Goal: Task Accomplishment & Management: Manage account settings

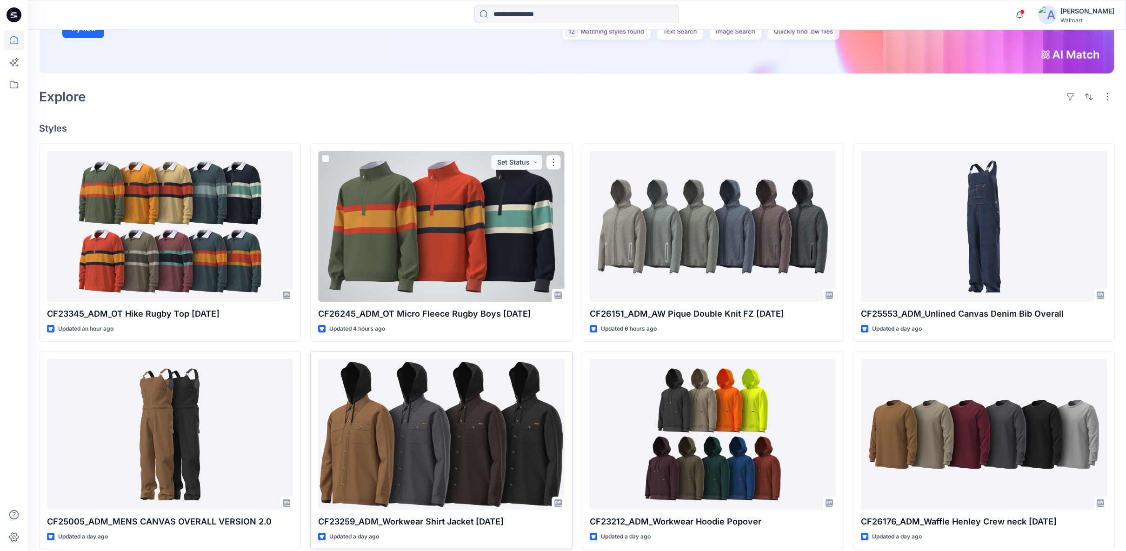
scroll to position [207, 0]
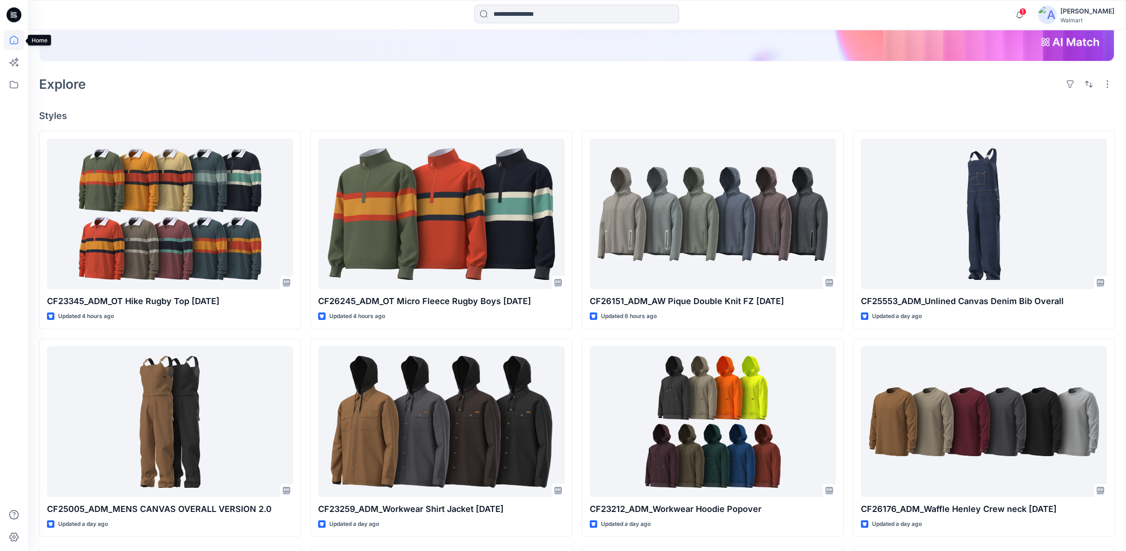
click at [12, 41] on icon at bounding box center [14, 40] width 20 height 20
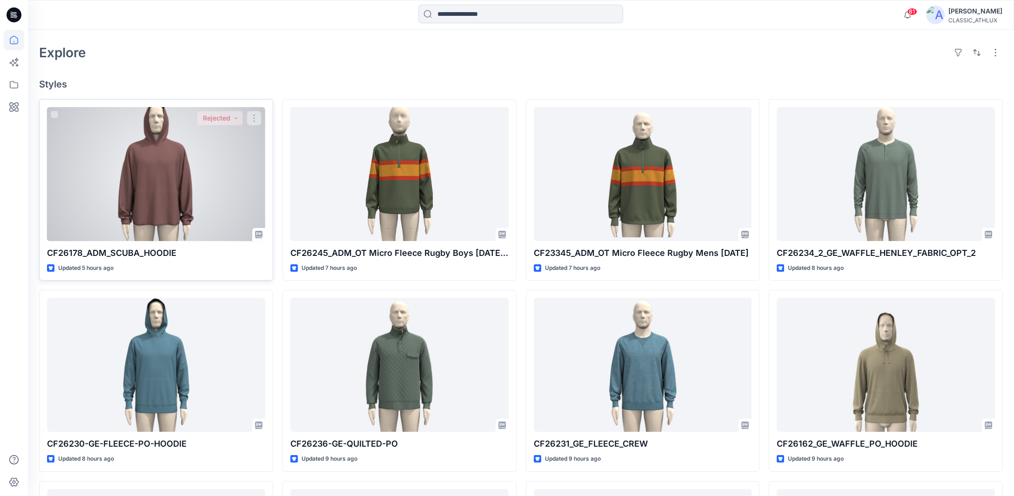
scroll to position [233, 0]
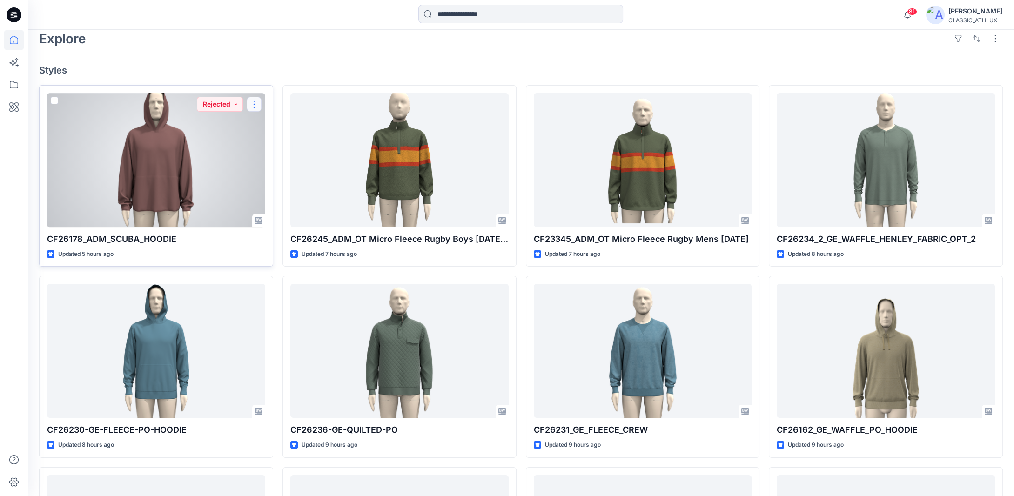
click at [255, 107] on button "button" at bounding box center [254, 104] width 15 height 15
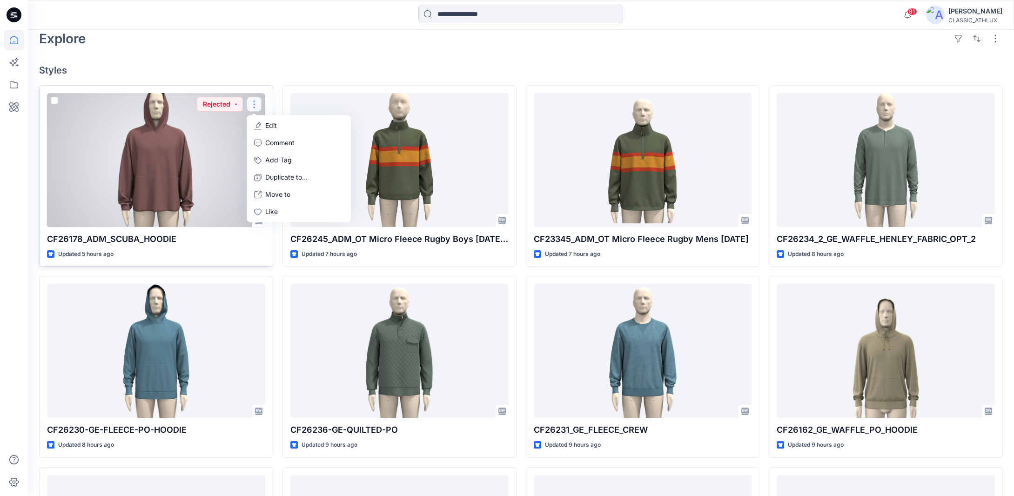
click at [263, 123] on button "Edit" at bounding box center [298, 125] width 100 height 17
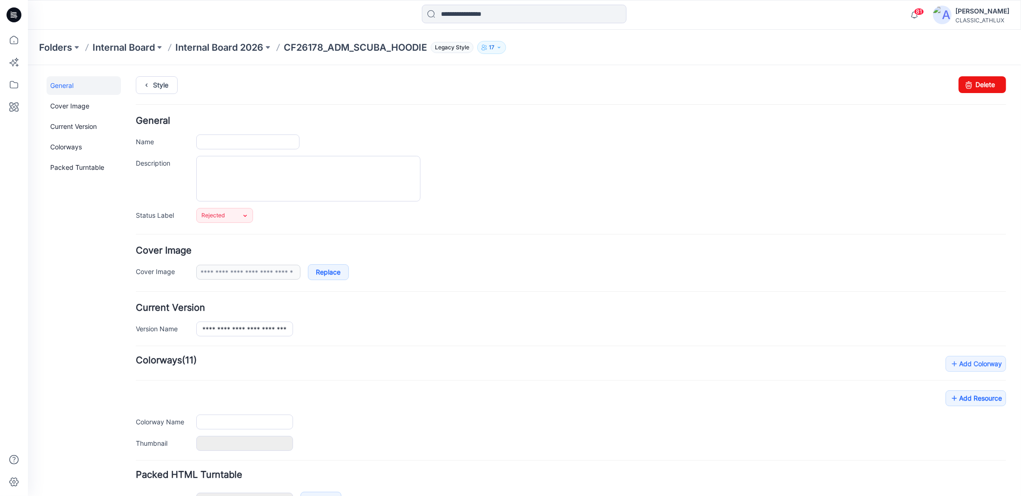
type input "**********"
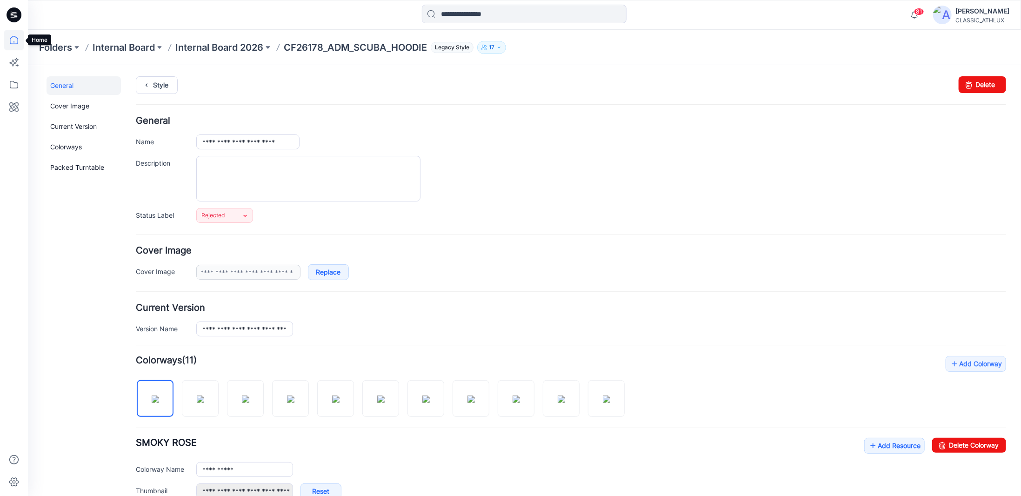
click at [15, 45] on icon at bounding box center [14, 40] width 20 height 20
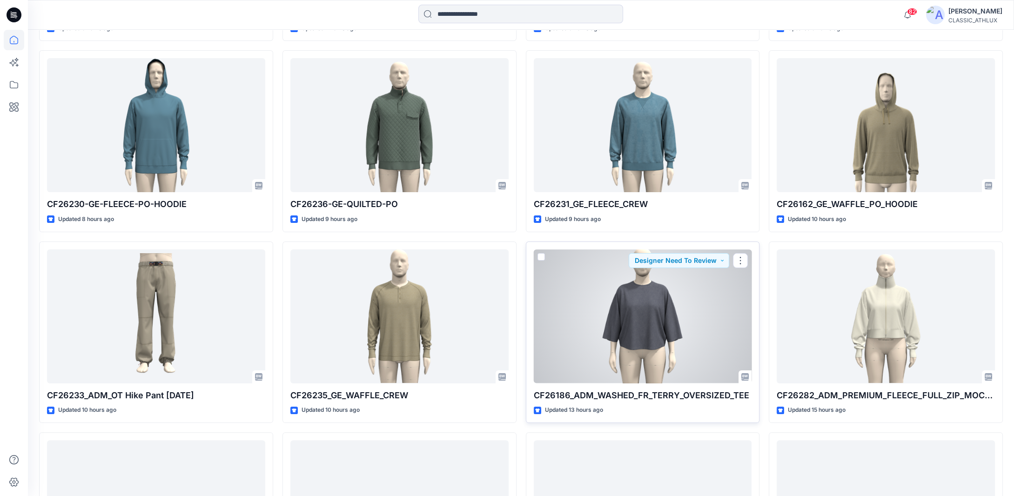
scroll to position [475, 0]
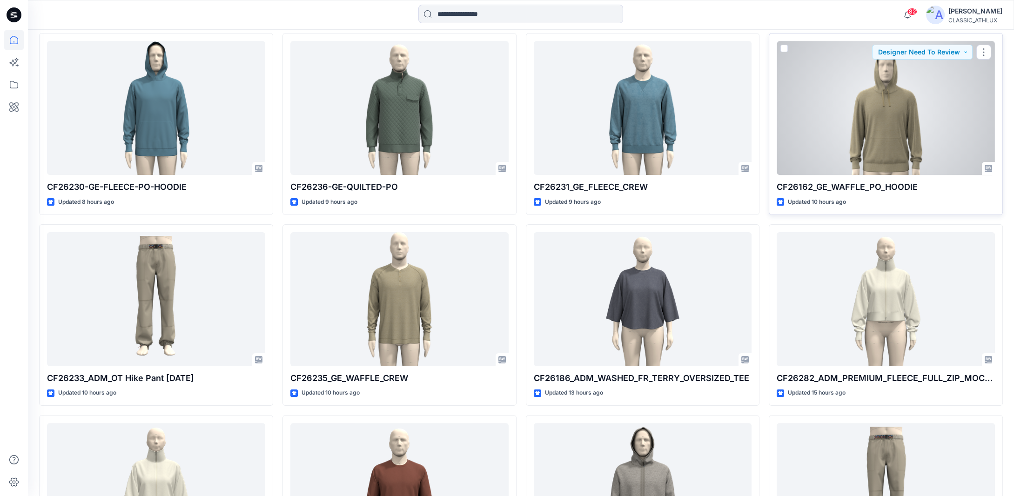
click at [898, 125] on div at bounding box center [885, 108] width 218 height 134
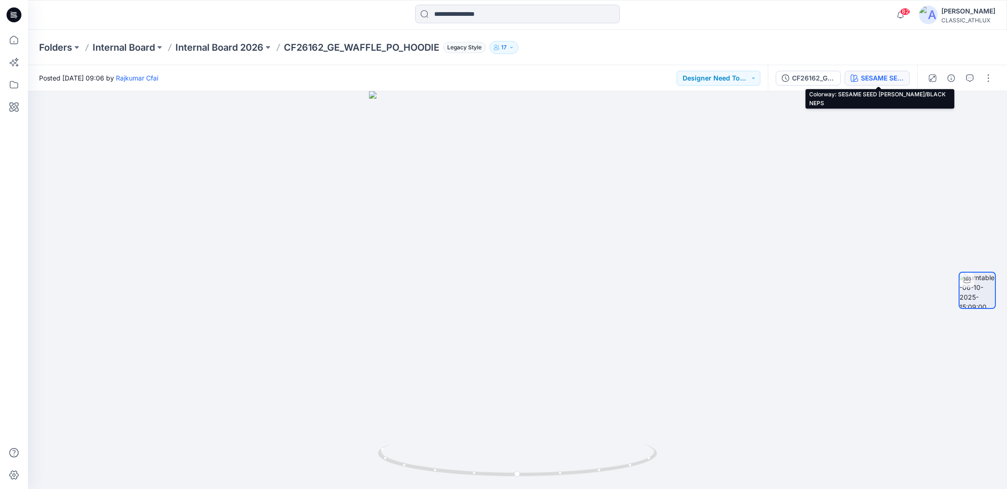
click at [894, 77] on div "SESAME SEED HEATHER W/BLACK NEPS" at bounding box center [882, 78] width 43 height 10
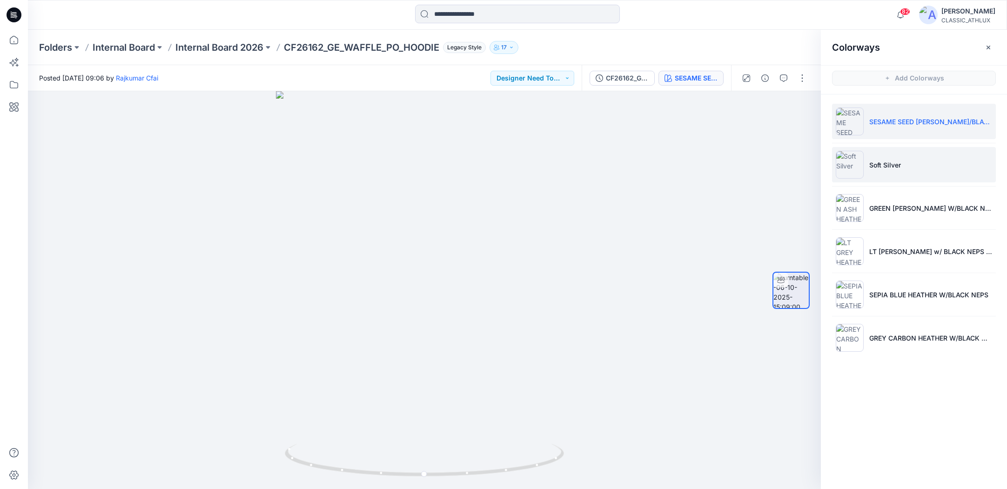
click at [910, 167] on li "Soft Silver" at bounding box center [914, 164] width 164 height 35
click at [989, 50] on icon "button" at bounding box center [987, 47] width 7 height 7
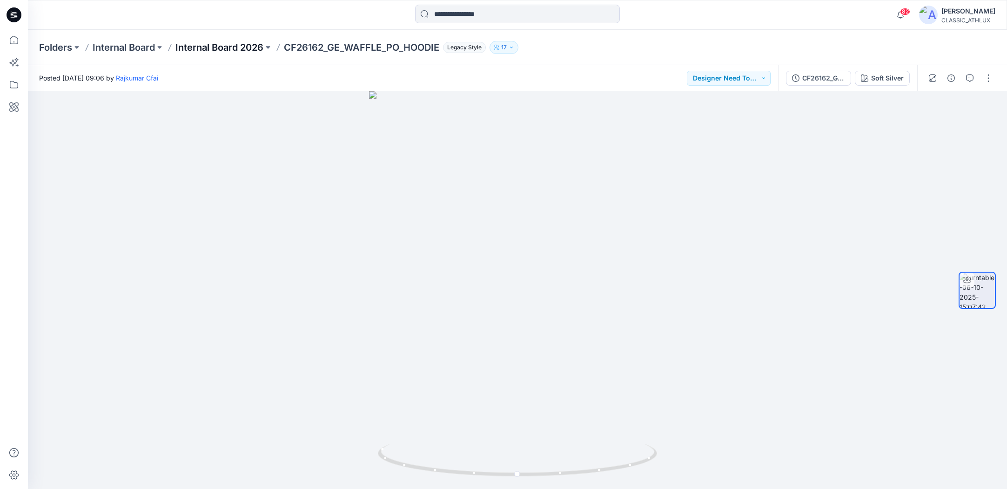
click at [209, 48] on p "Internal Board 2026" at bounding box center [219, 47] width 88 height 13
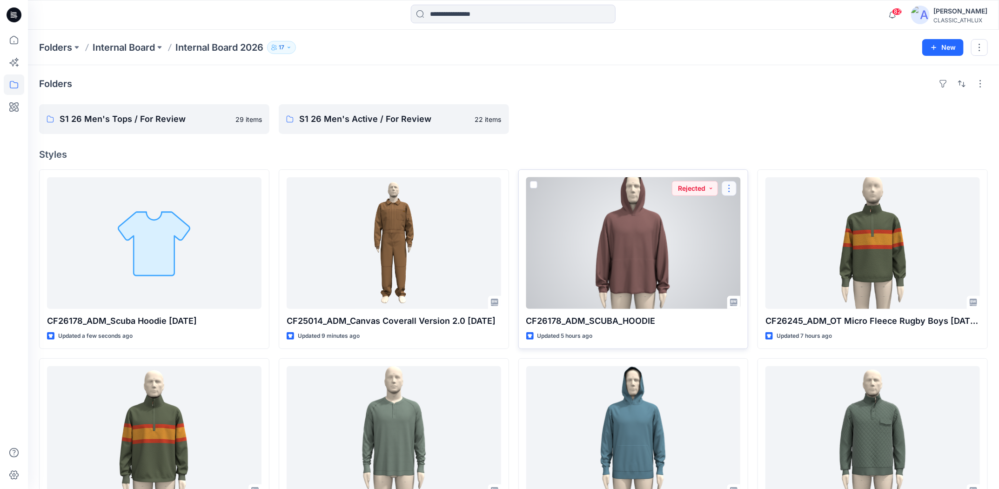
click at [730, 189] on button "button" at bounding box center [728, 188] width 15 height 15
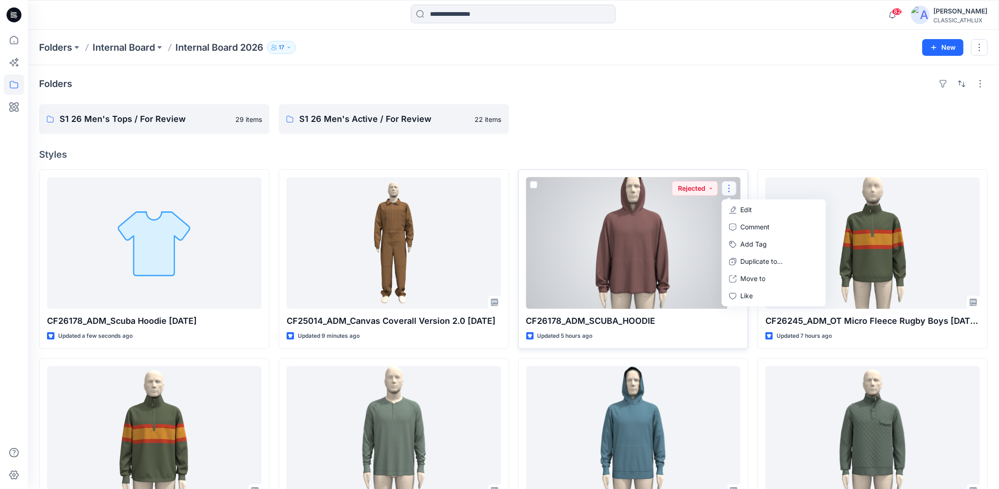
click at [776, 206] on button "Edit" at bounding box center [773, 209] width 100 height 17
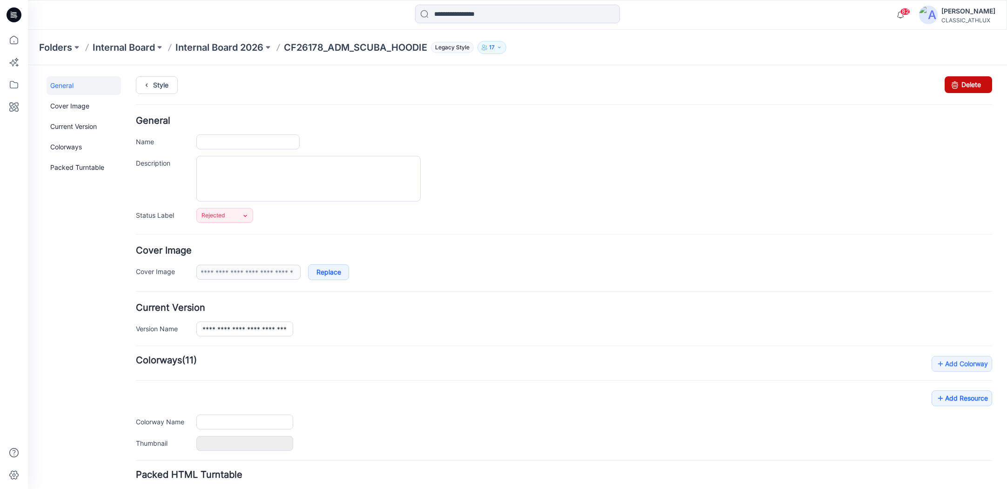
type input "**********"
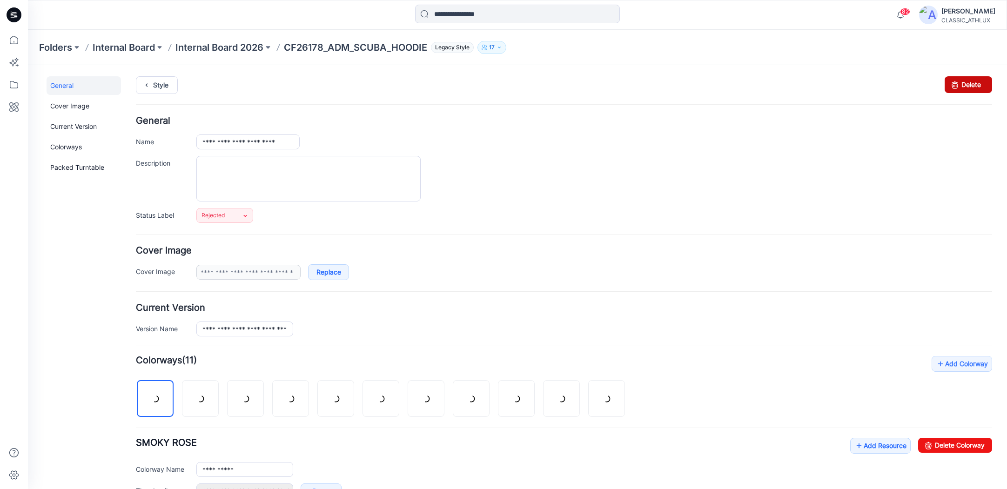
click at [956, 80] on link "Delete" at bounding box center [967, 84] width 47 height 17
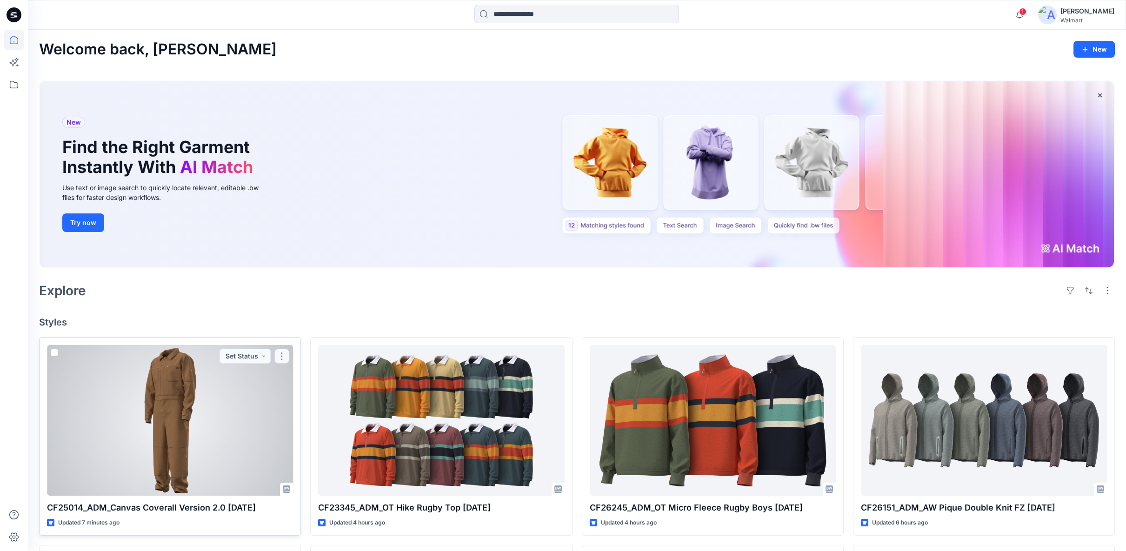
click at [280, 358] on button "button" at bounding box center [281, 356] width 15 height 15
click at [294, 376] on p "Edit" at bounding box center [299, 378] width 12 height 10
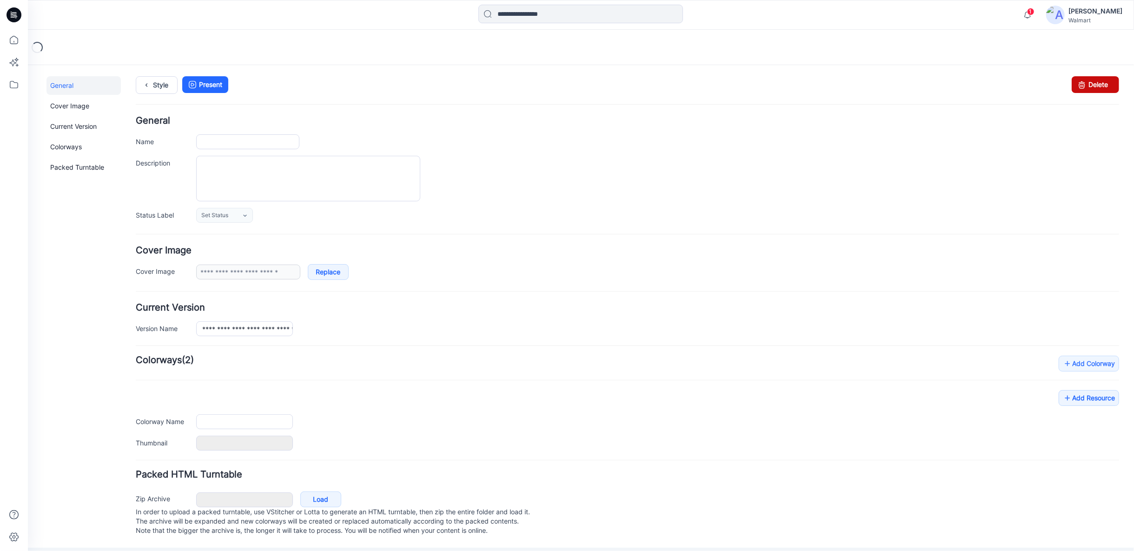
type input "**********"
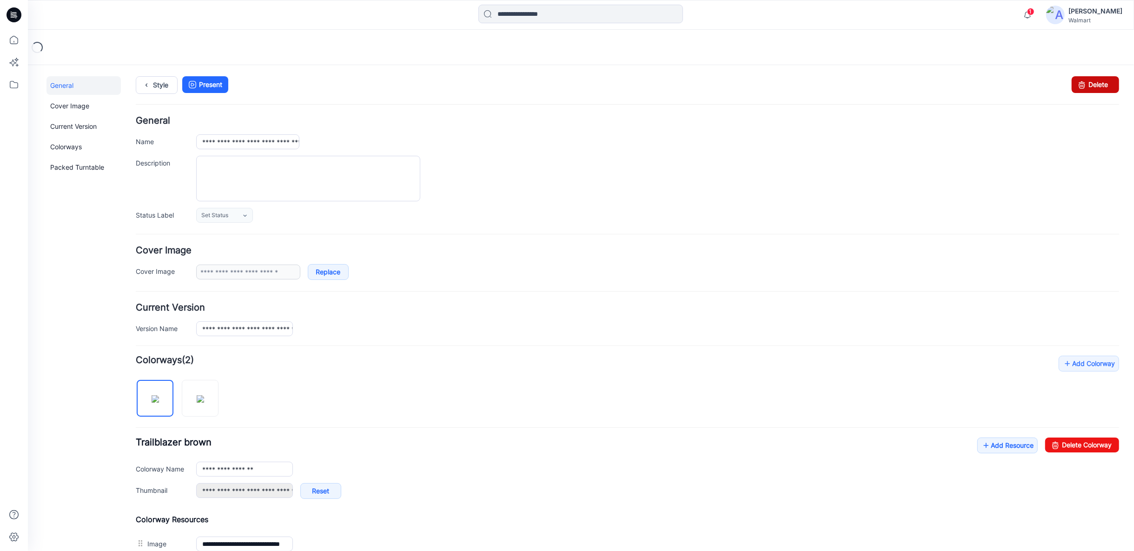
click at [1088, 90] on link "Delete" at bounding box center [1095, 84] width 47 height 17
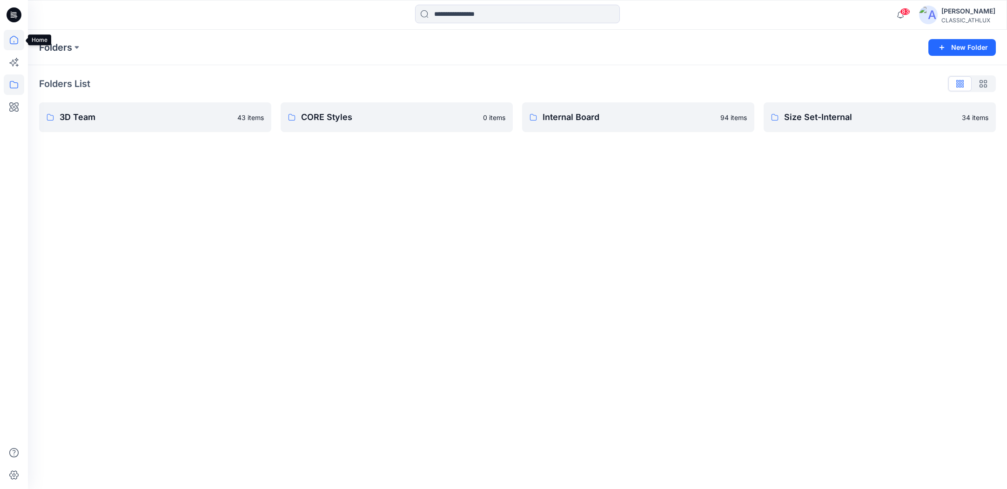
click at [12, 44] on icon at bounding box center [14, 40] width 20 height 20
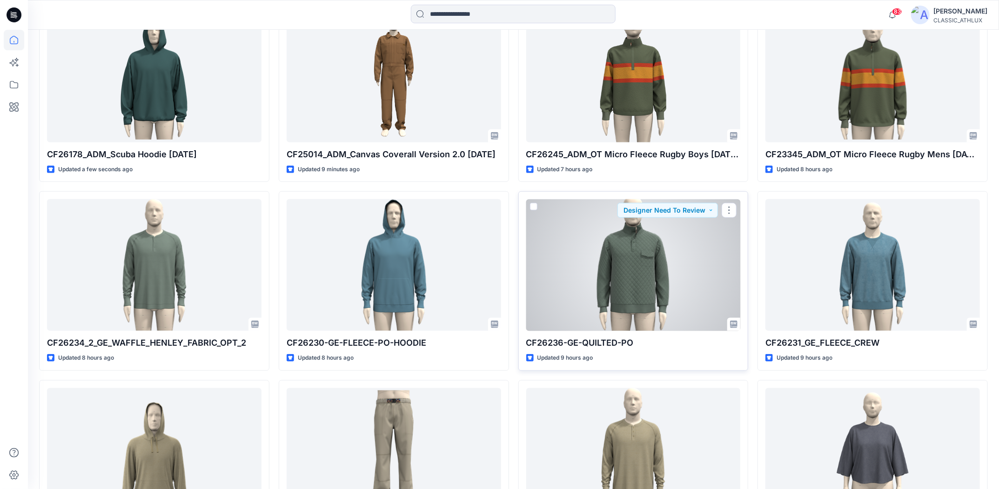
scroll to position [326, 0]
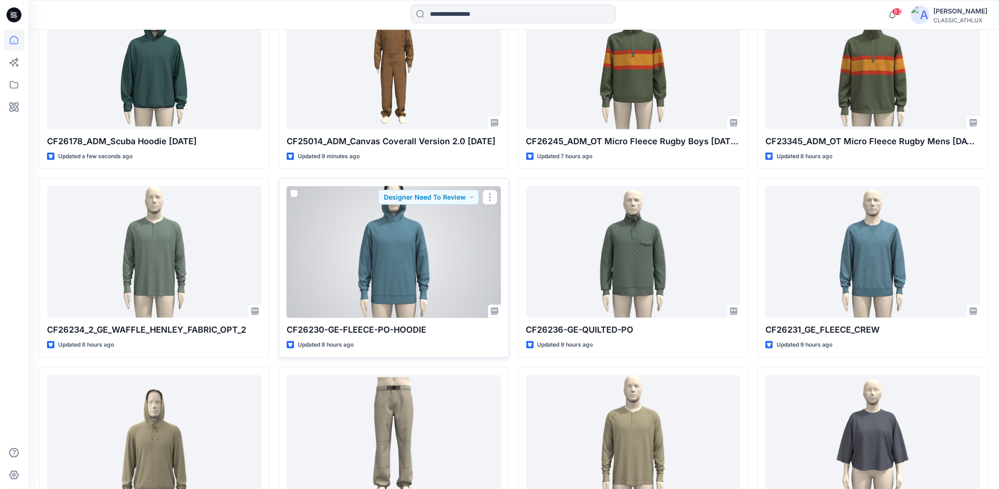
click at [419, 274] on div at bounding box center [394, 252] width 214 height 132
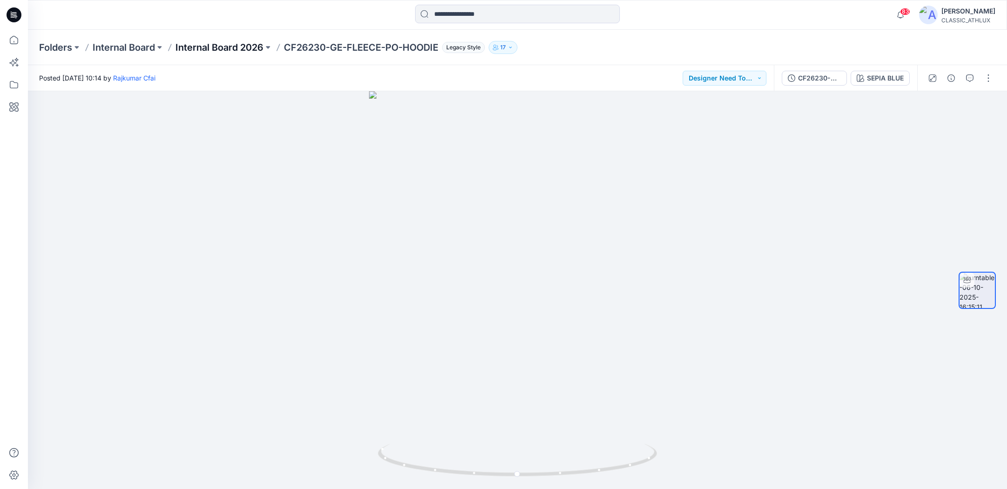
click at [226, 47] on p "Internal Board 2026" at bounding box center [219, 47] width 88 height 13
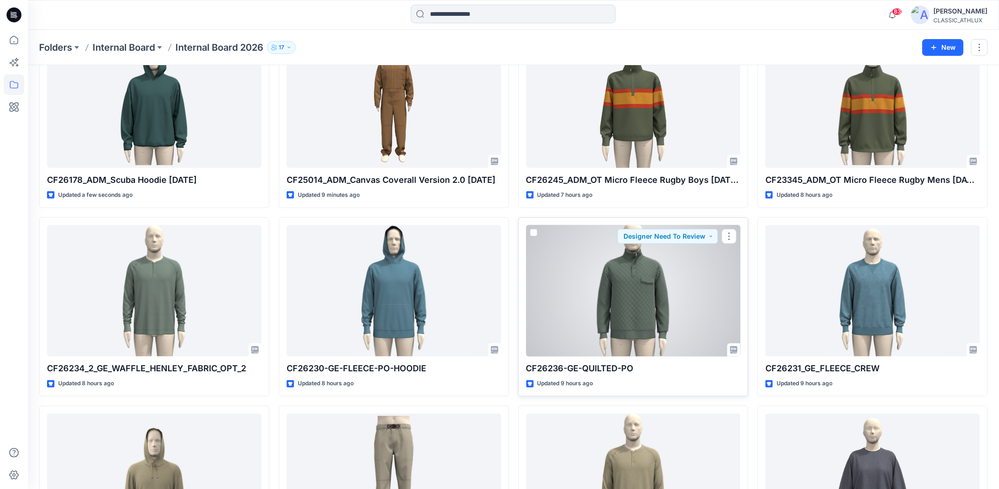
scroll to position [186, 0]
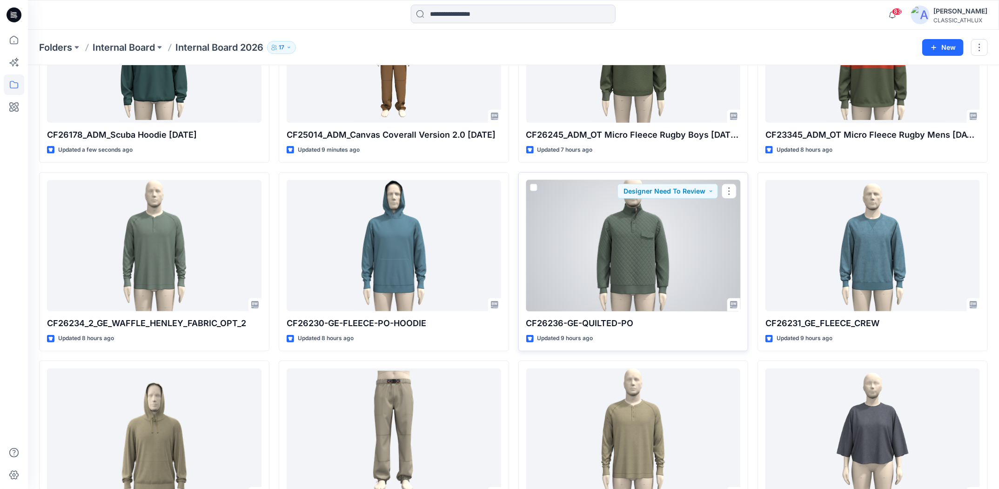
click at [639, 266] on div at bounding box center [633, 246] width 214 height 132
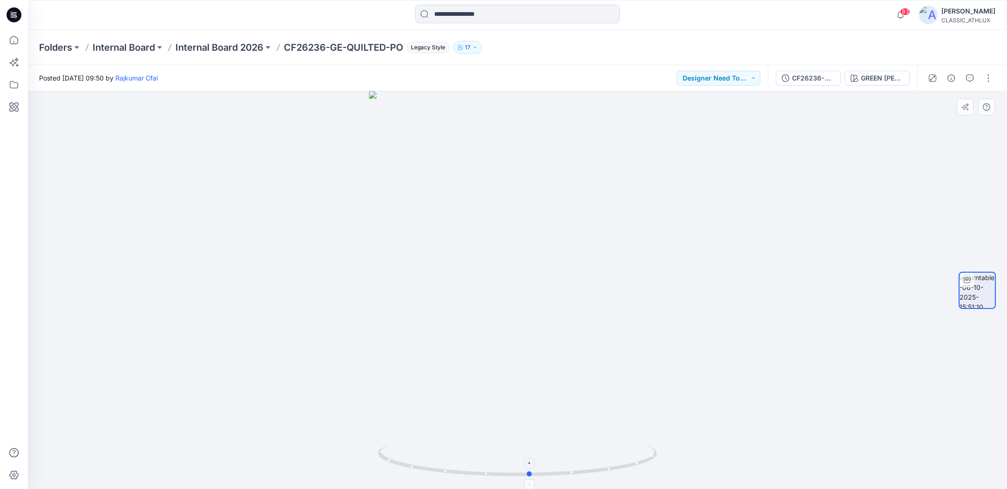
drag, startPoint x: 635, startPoint y: 466, endPoint x: 647, endPoint y: 470, distance: 13.1
click at [647, 470] on icon at bounding box center [518, 461] width 281 height 35
click at [258, 48] on p "Internal Board 2026" at bounding box center [219, 47] width 88 height 13
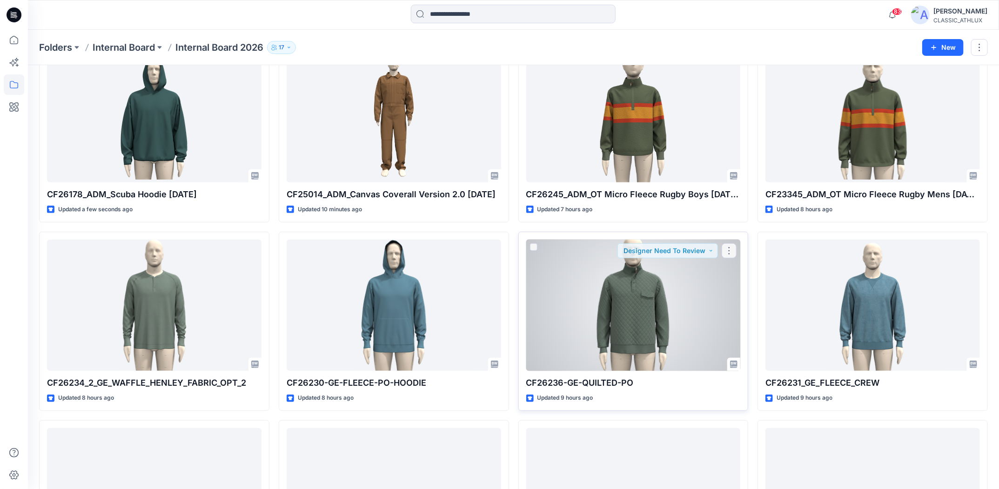
scroll to position [140, 0]
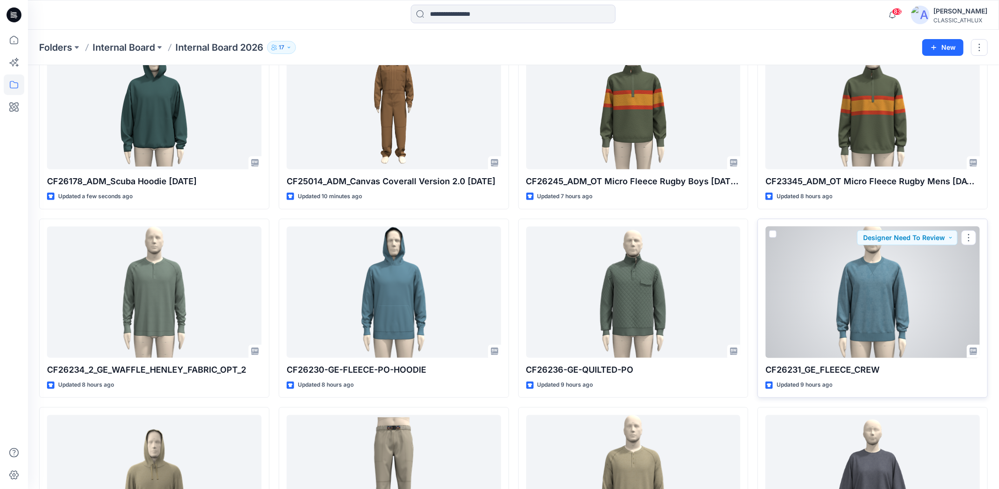
click at [876, 323] on div at bounding box center [872, 293] width 214 height 132
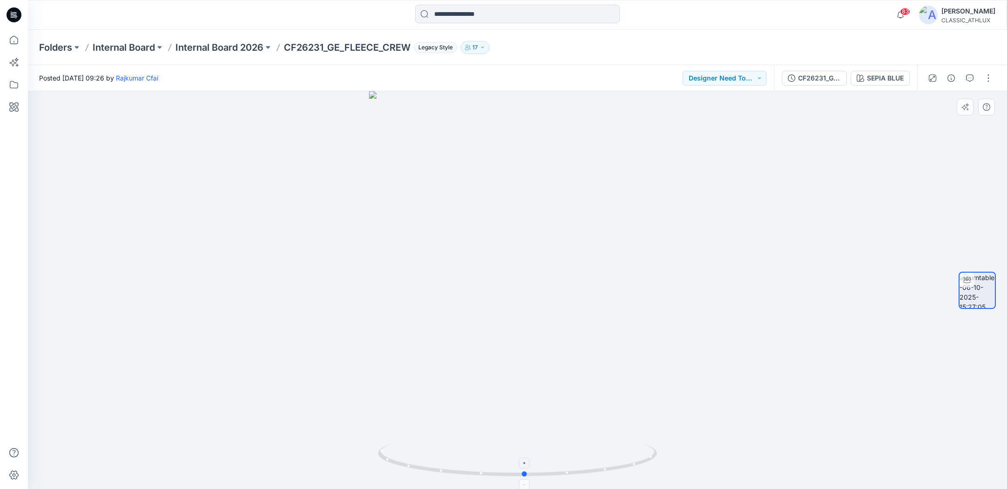
drag, startPoint x: 618, startPoint y: 470, endPoint x: 629, endPoint y: 469, distance: 10.7
click at [629, 469] on icon at bounding box center [518, 461] width 281 height 35
click at [242, 48] on p "Internal Board 2026" at bounding box center [219, 47] width 88 height 13
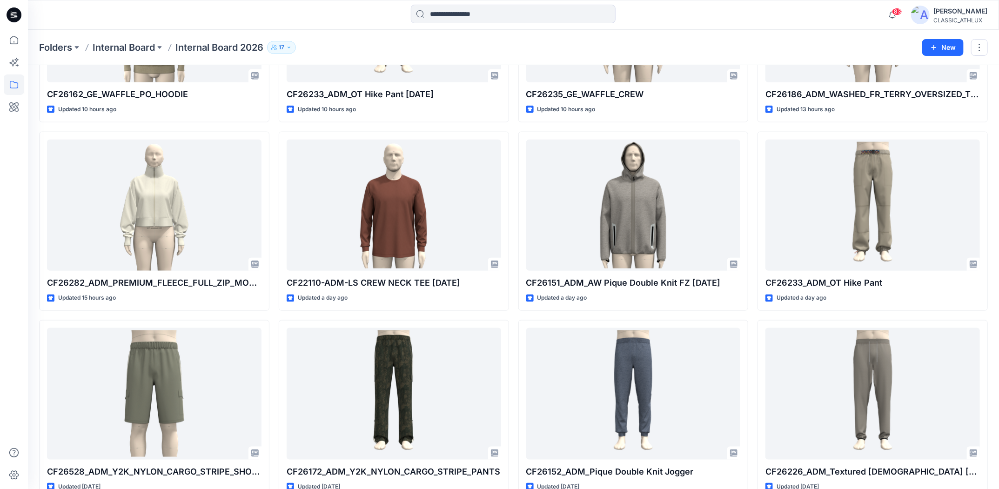
scroll to position [605, 0]
